Goal: Find specific page/section: Find specific page/section

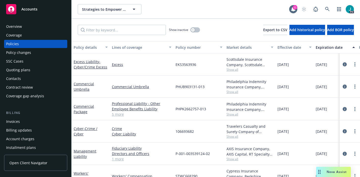
scroll to position [14, 0]
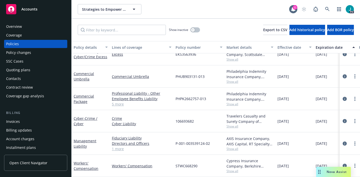
click at [20, 24] on div "Overview" at bounding box center [14, 26] width 16 height 8
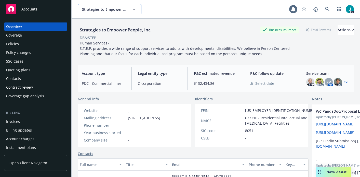
click at [102, 8] on span "Strategies to Empower People, Inc." at bounding box center [104, 9] width 44 height 5
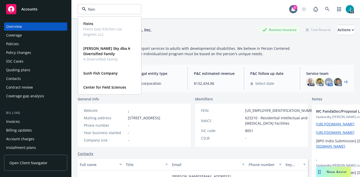
type input "fixins"
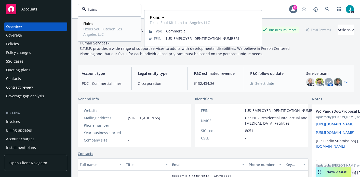
click at [96, 23] on span "Fixins" at bounding box center [109, 23] width 52 height 5
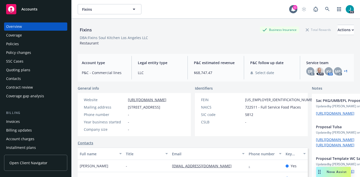
click at [14, 43] on div "Policies" at bounding box center [12, 44] width 13 height 8
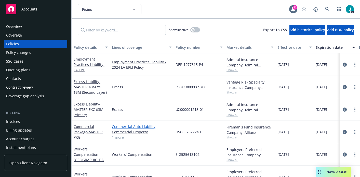
click at [167, 128] on link "Commercial Auto Liability" at bounding box center [142, 126] width 60 height 5
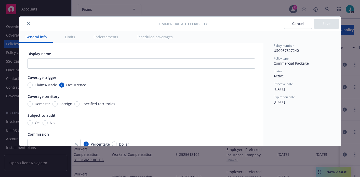
click at [28, 24] on icon "close" at bounding box center [28, 23] width 3 height 3
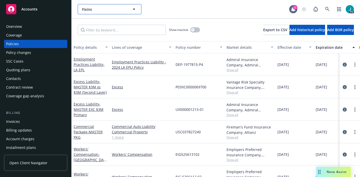
click at [88, 10] on span "Fixins" at bounding box center [104, 9] width 44 height 5
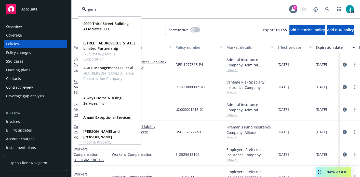
type input "gener"
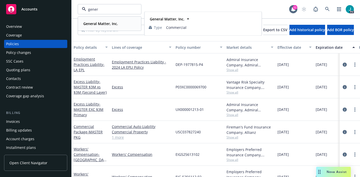
click at [98, 22] on strong "General Matter, Inc." at bounding box center [100, 23] width 35 height 5
